Goal: Task Accomplishment & Management: Use online tool/utility

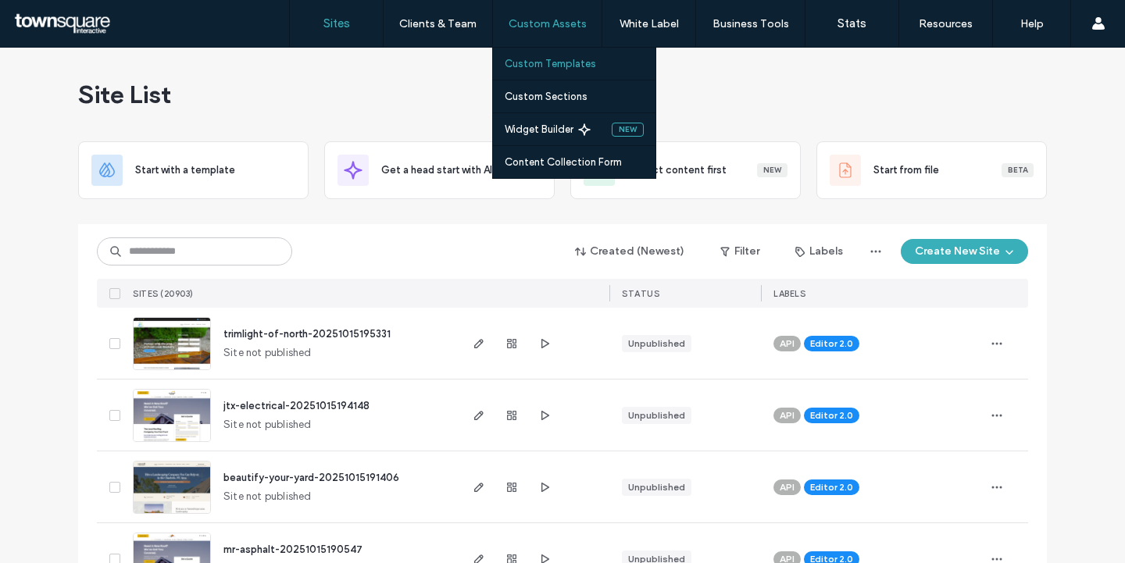
click at [553, 59] on label "Custom Templates" at bounding box center [550, 64] width 91 height 12
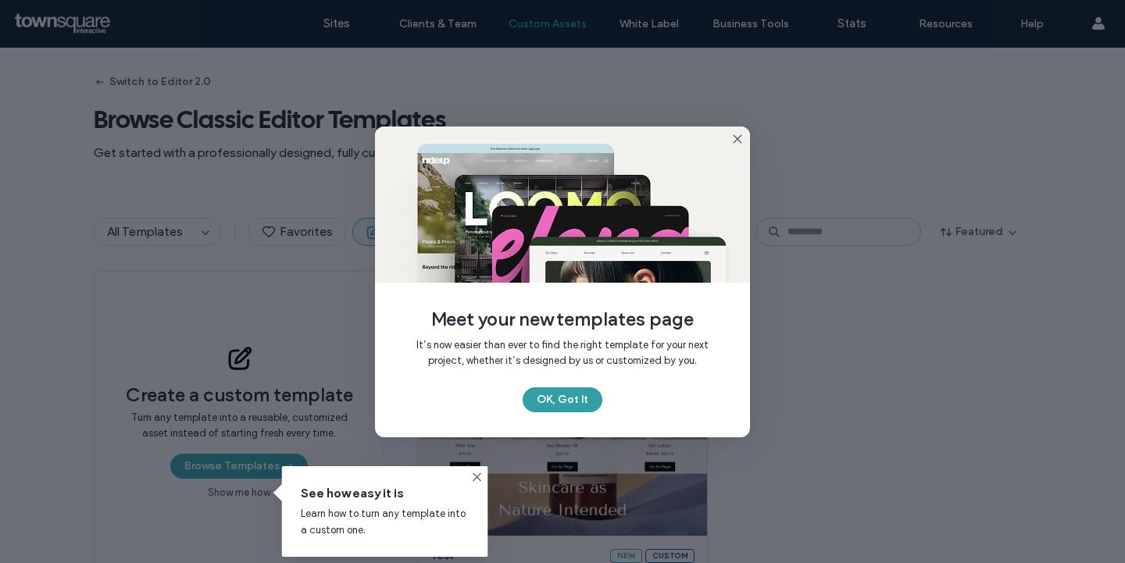
click at [566, 403] on button "OK, Got It" at bounding box center [563, 399] width 80 height 25
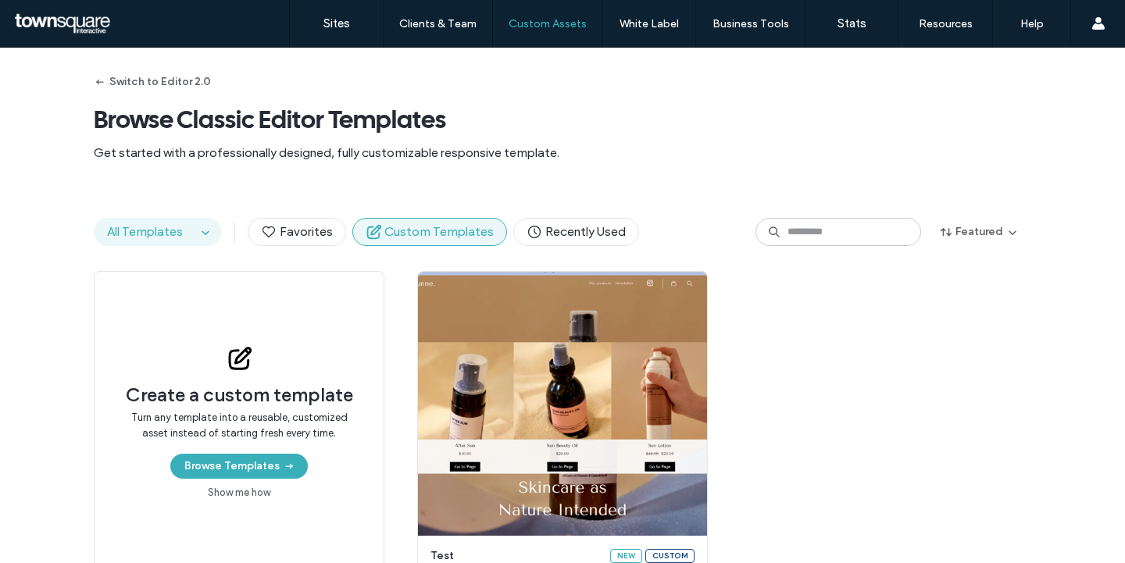
click at [179, 228] on button "All Templates" at bounding box center [146, 232] width 102 height 27
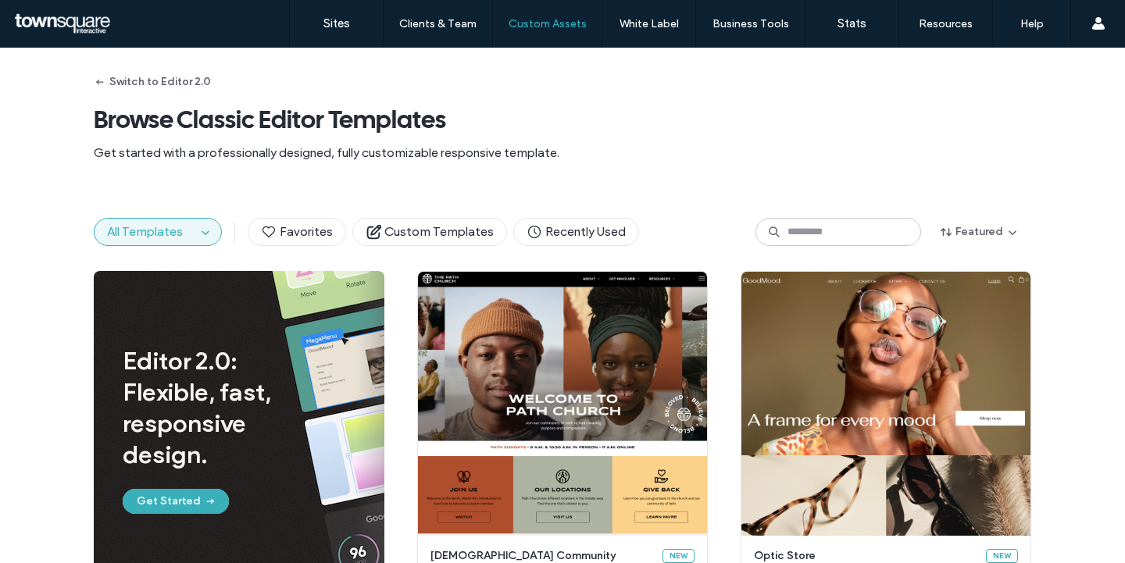
click at [179, 228] on button "All Templates" at bounding box center [146, 232] width 102 height 27
click at [448, 230] on span "Custom Templates" at bounding box center [430, 231] width 128 height 17
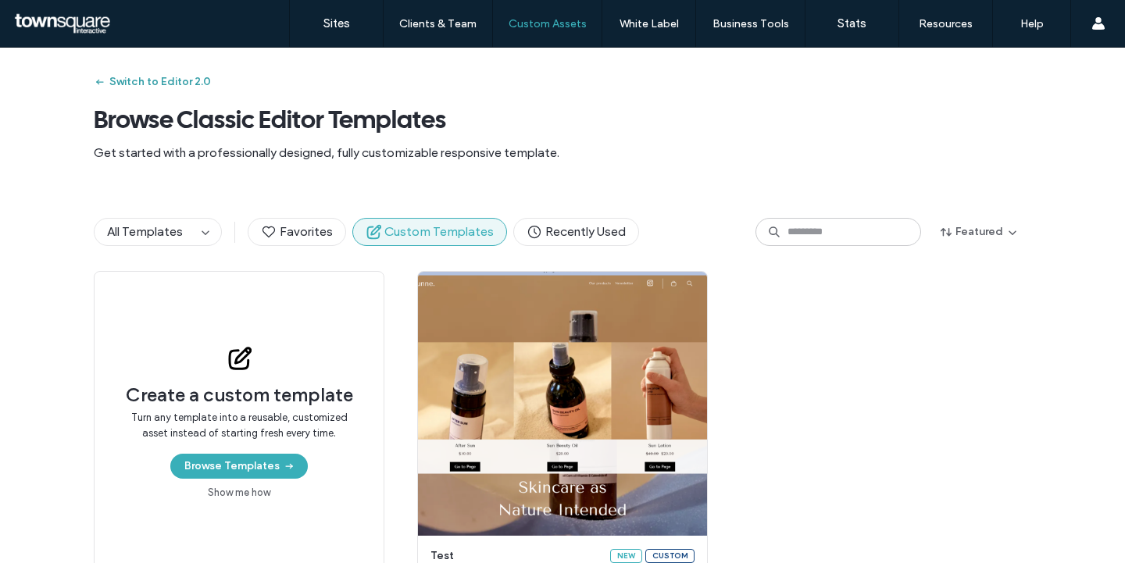
click at [152, 79] on button "Switch to Editor 2.0" at bounding box center [152, 82] width 117 height 25
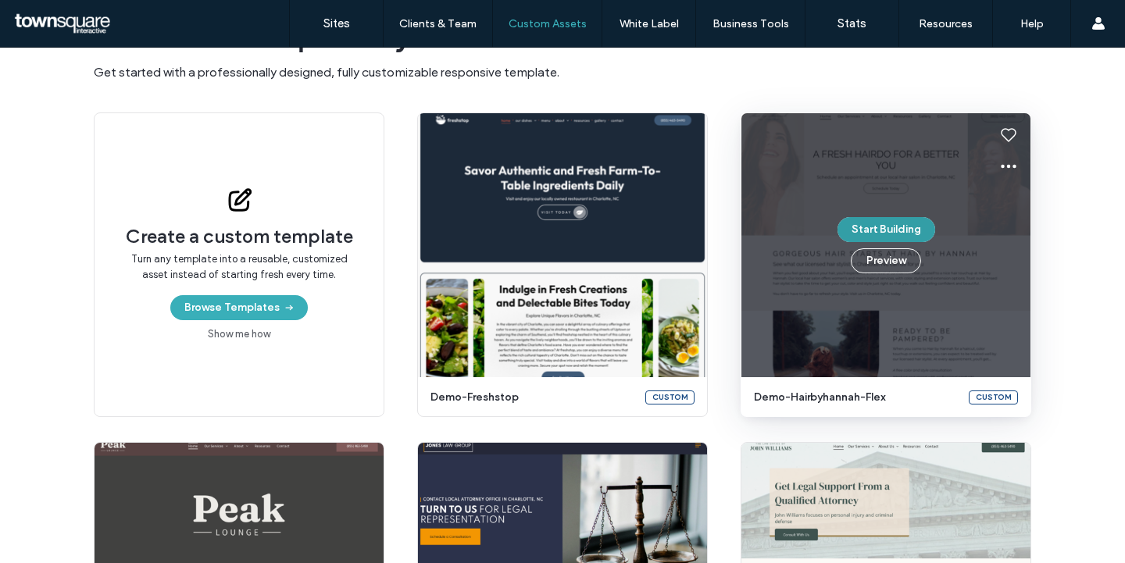
scroll to position [82, 0]
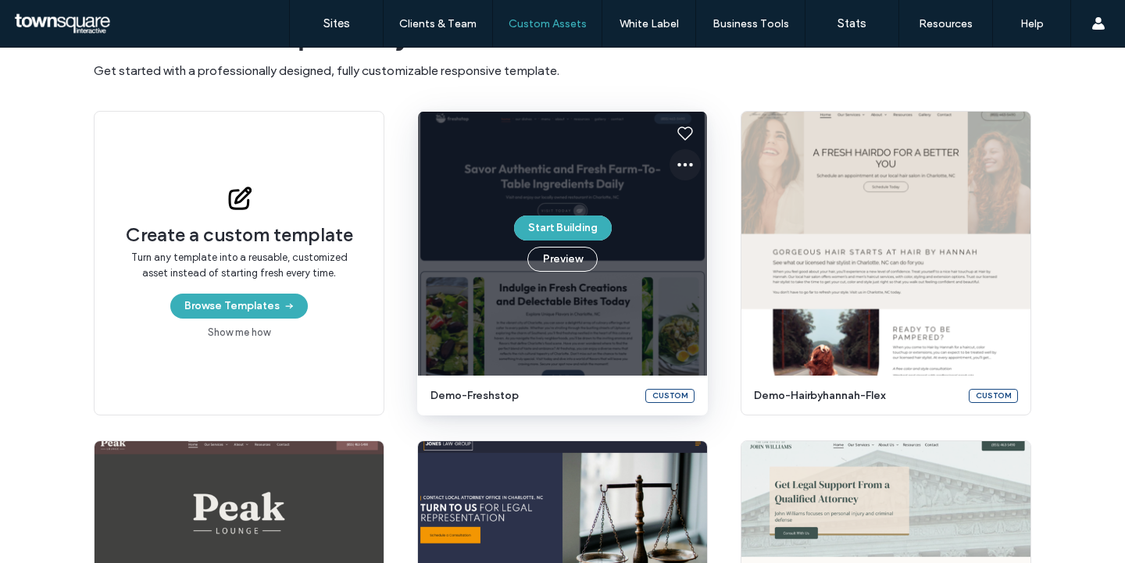
click at [678, 167] on icon at bounding box center [685, 164] width 19 height 19
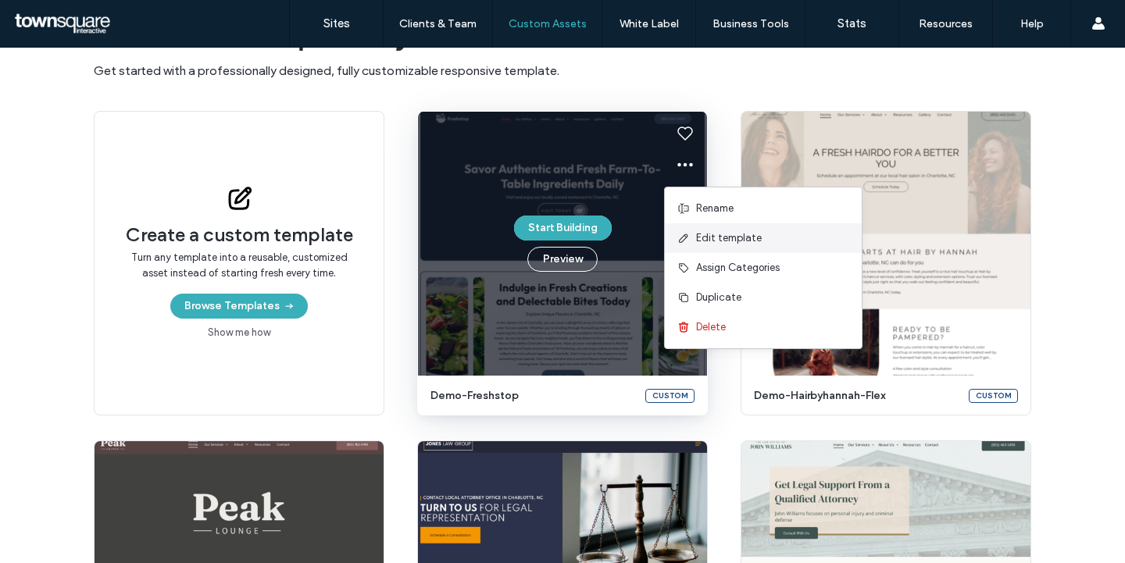
click at [693, 236] on span at bounding box center [686, 238] width 19 height 17
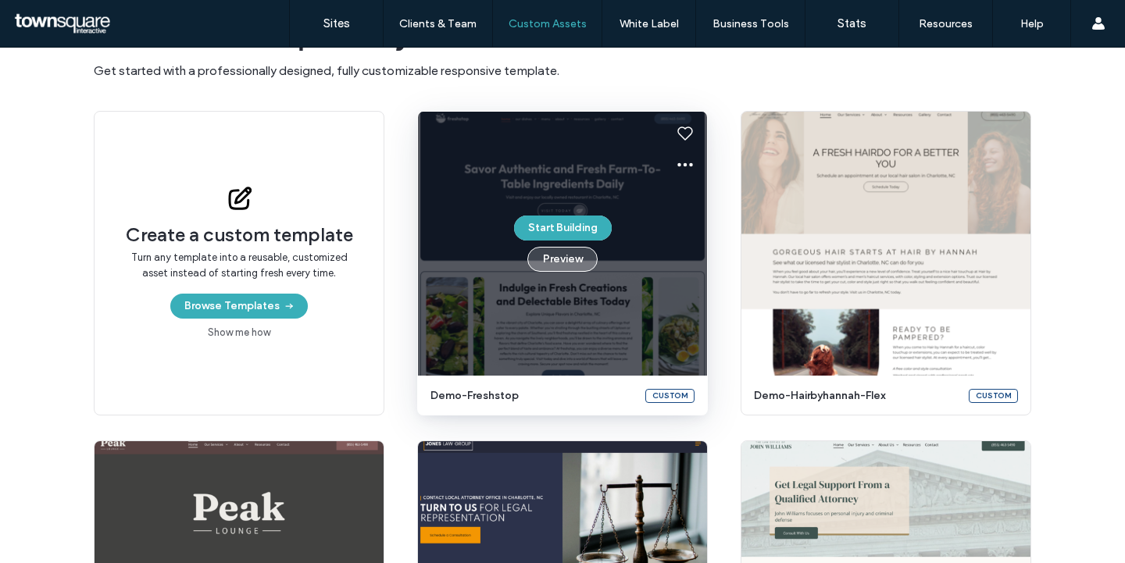
click at [567, 262] on button "Preview" at bounding box center [562, 259] width 70 height 25
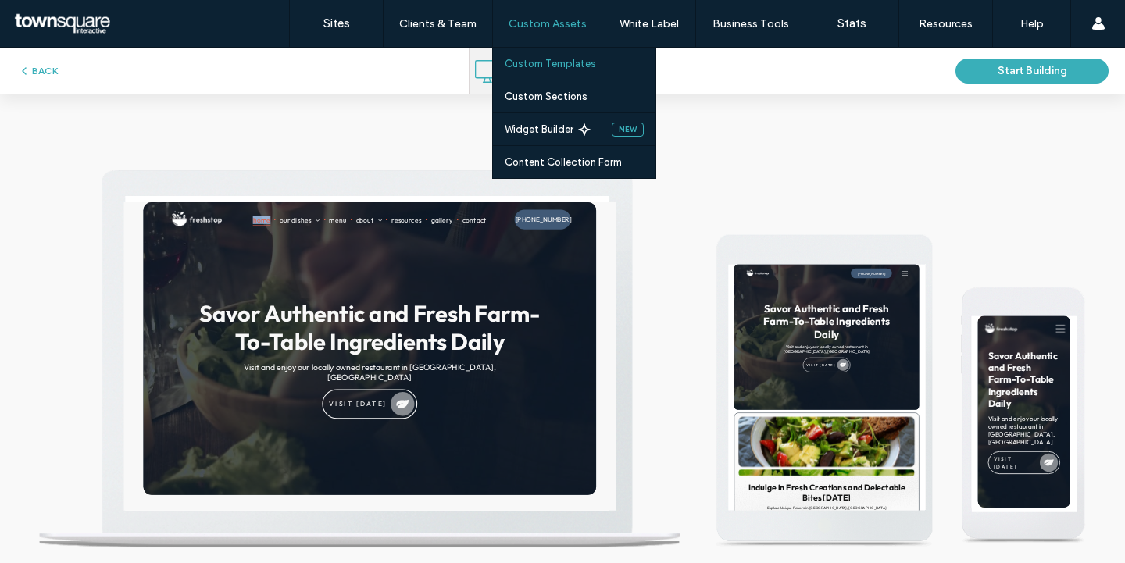
scroll to position [0, 0]
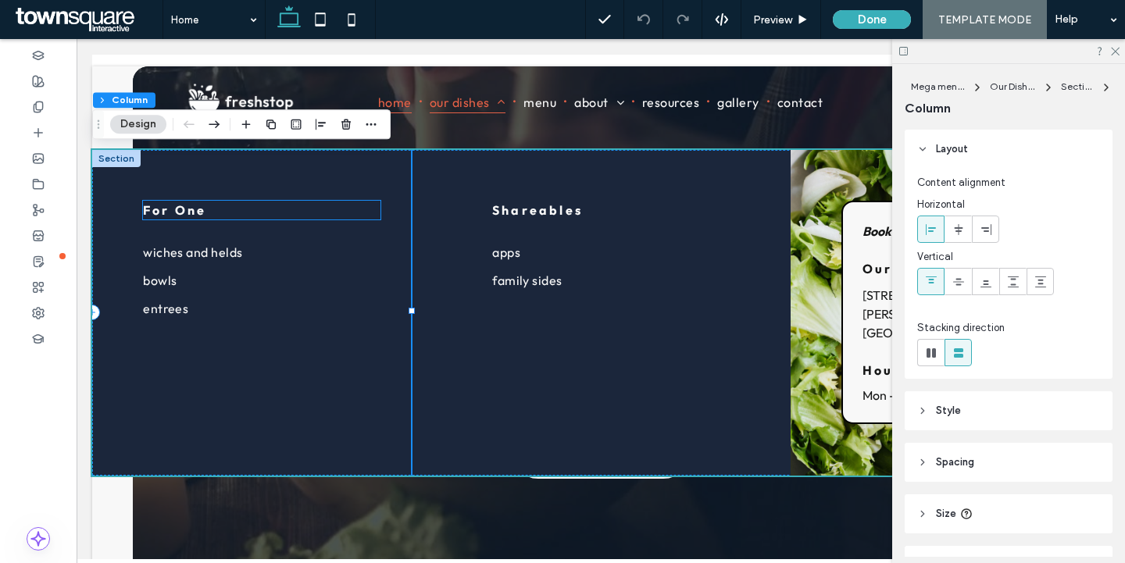
click at [238, 209] on p "For One" at bounding box center [261, 210] width 237 height 19
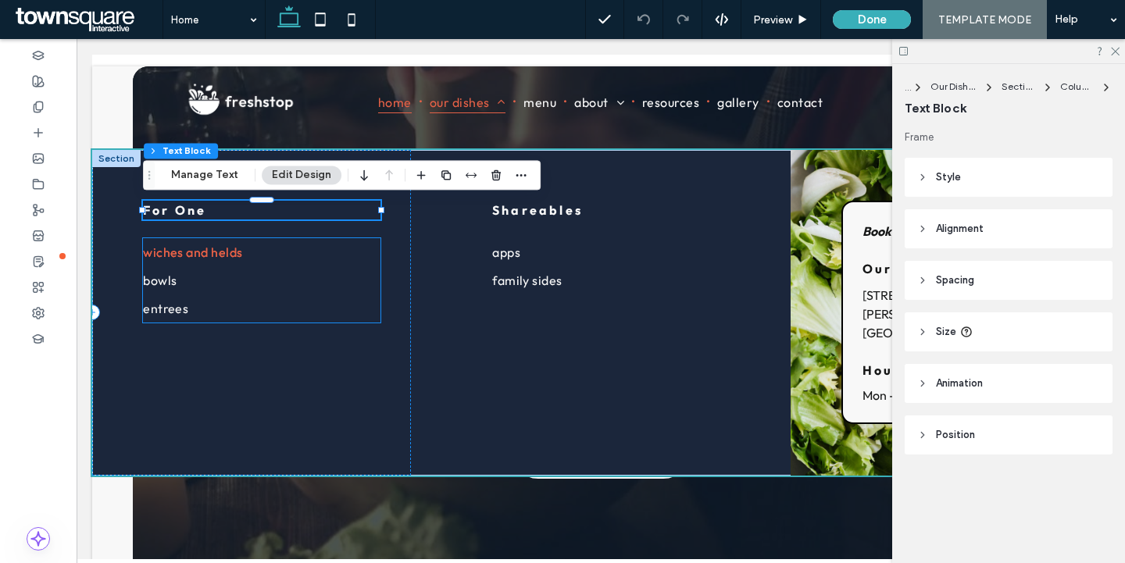
click at [223, 254] on span "Wiches and Helds" at bounding box center [193, 252] width 100 height 16
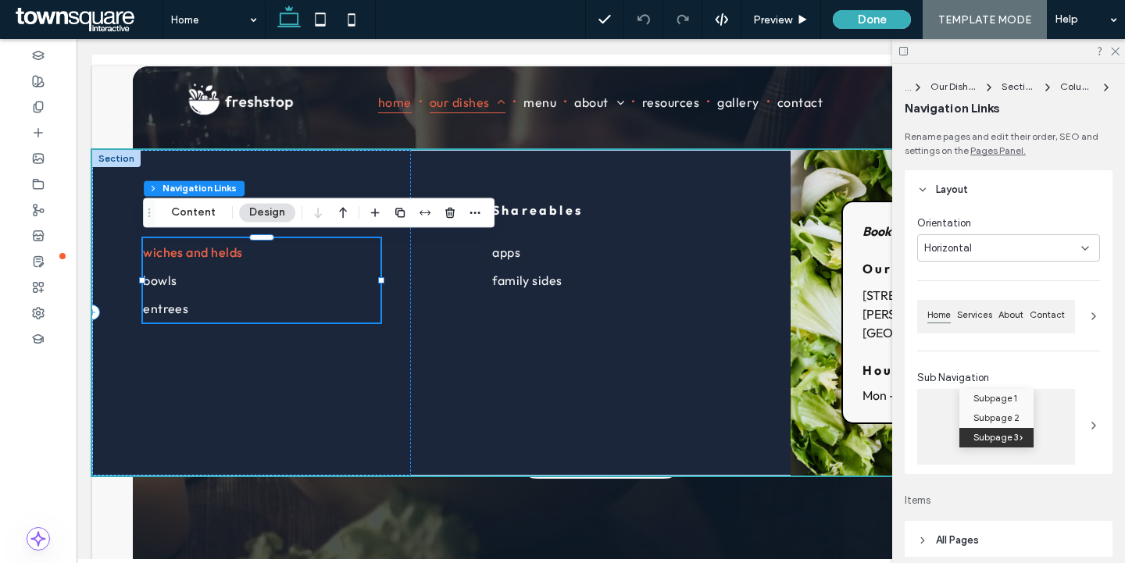
type input "***"
type input "****"
